Goal: Transaction & Acquisition: Purchase product/service

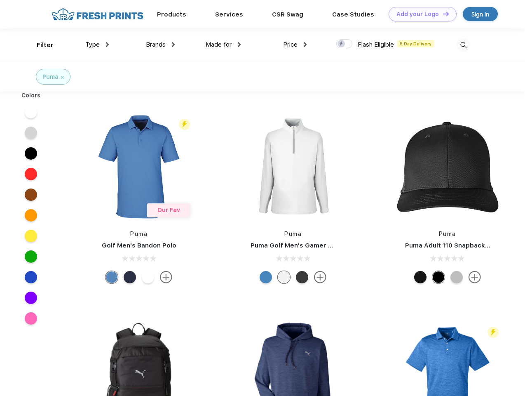
scroll to position [0, 0]
click at [420, 14] on link "Add your Logo Design Tool" at bounding box center [423, 14] width 68 height 14
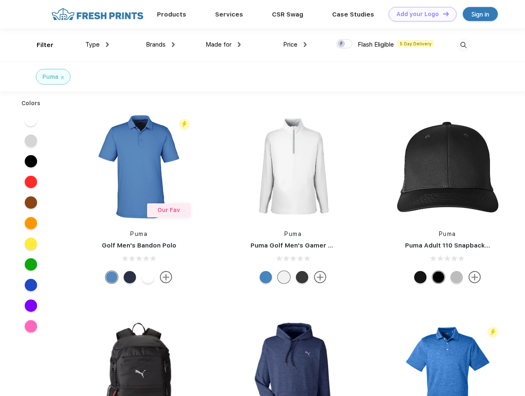
click at [0, 0] on div "Design Tool" at bounding box center [0, 0] width 0 height 0
click at [442, 14] on link "Add your Logo Design Tool" at bounding box center [423, 14] width 68 height 14
click at [40, 45] on div "Filter" at bounding box center [45, 44] width 17 height 9
click at [97, 45] on span "Type" at bounding box center [92, 44] width 14 height 7
click at [160, 45] on span "Brands" at bounding box center [156, 44] width 20 height 7
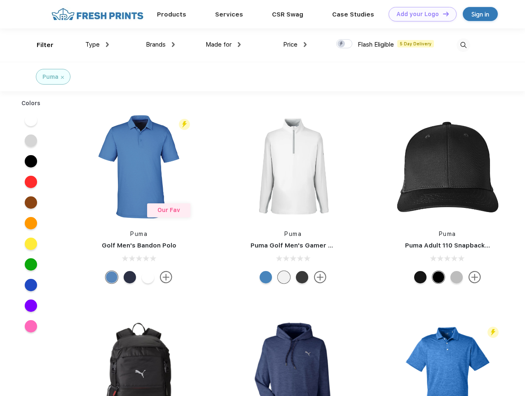
click at [223, 45] on span "Made for" at bounding box center [219, 44] width 26 height 7
click at [295, 45] on span "Price" at bounding box center [290, 44] width 14 height 7
click at [345, 44] on div at bounding box center [344, 43] width 16 height 9
click at [342, 44] on input "checkbox" at bounding box center [338, 41] width 5 height 5
click at [463, 45] on img at bounding box center [464, 45] width 14 height 14
